Goal: Transaction & Acquisition: Purchase product/service

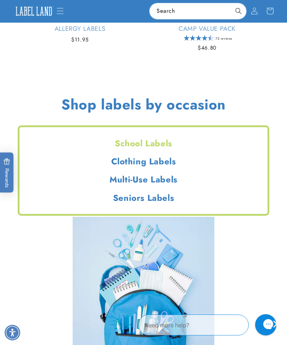
scroll to position [846, 0]
click at [127, 198] on h2 "Seniors Labels" at bounding box center [143, 198] width 248 height 11
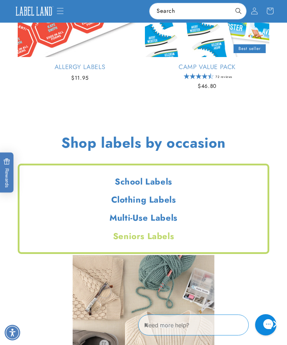
scroll to position [807, 0]
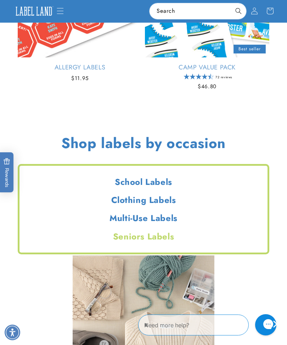
click at [121, 217] on h2 "Multi-Use Labels" at bounding box center [143, 218] width 248 height 11
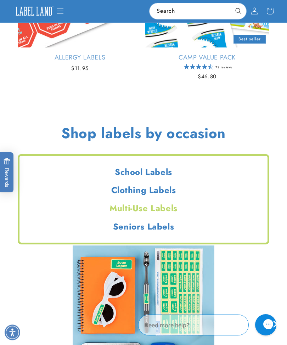
scroll to position [812, 0]
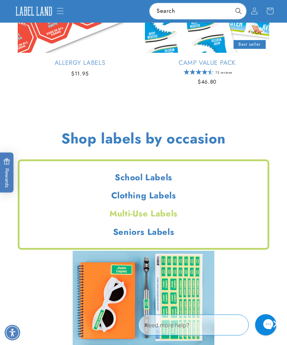
click at [124, 195] on h2 "Clothing Labels" at bounding box center [143, 195] width 248 height 11
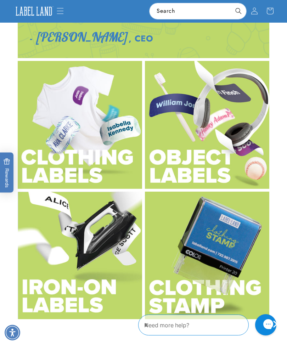
scroll to position [1343, 0]
click at [85, 273] on img at bounding box center [80, 256] width 124 height 128
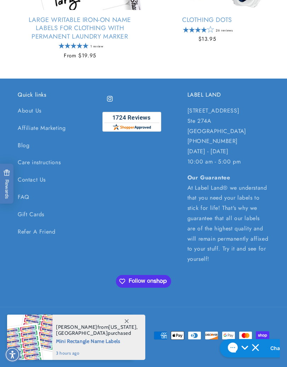
scroll to position [602, 0]
